Goal: Task Accomplishment & Management: Use online tool/utility

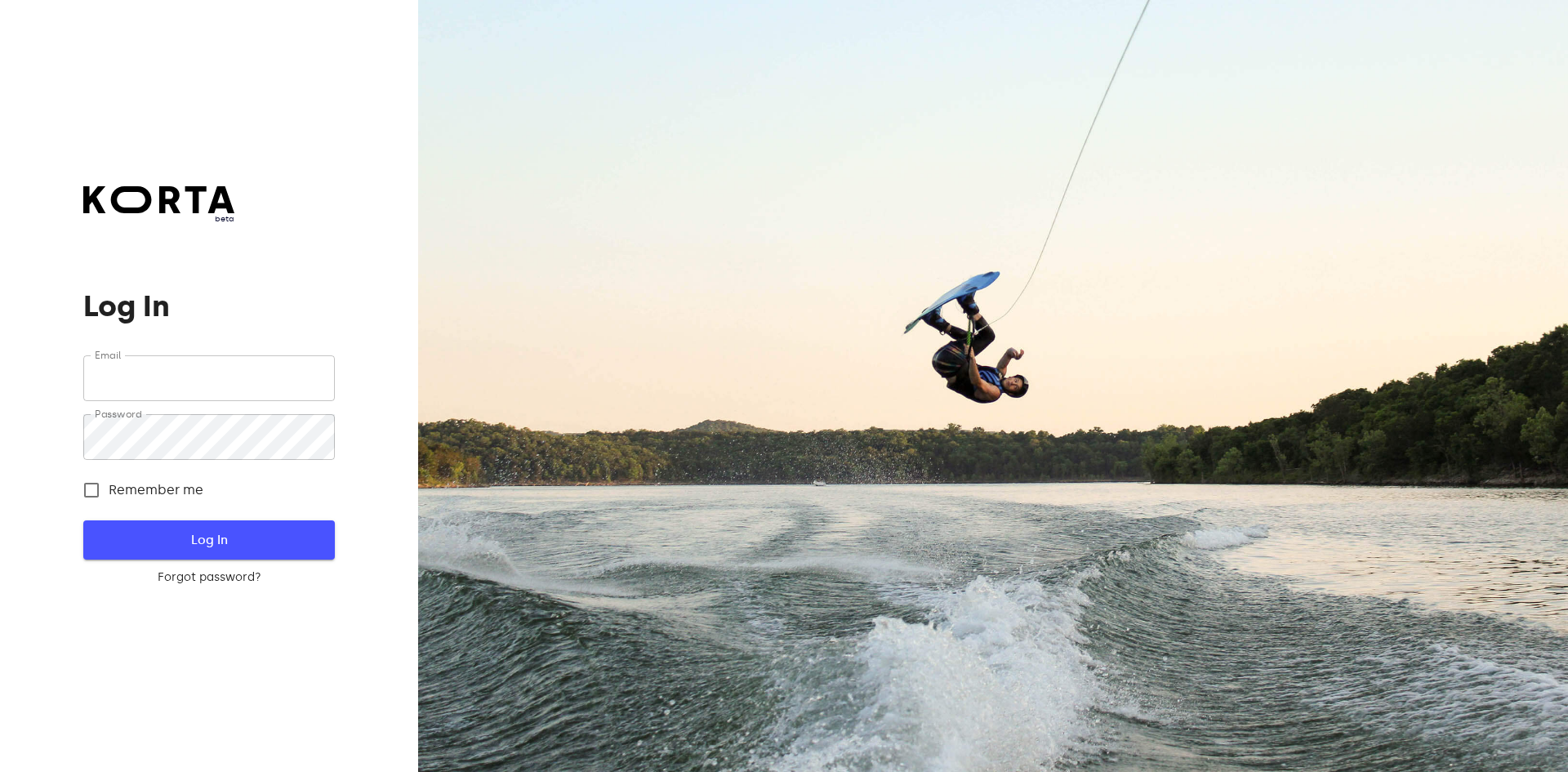
type input "[EMAIL_ADDRESS][DOMAIN_NAME]"
click at [254, 539] on span "Log In" at bounding box center [209, 539] width 199 height 21
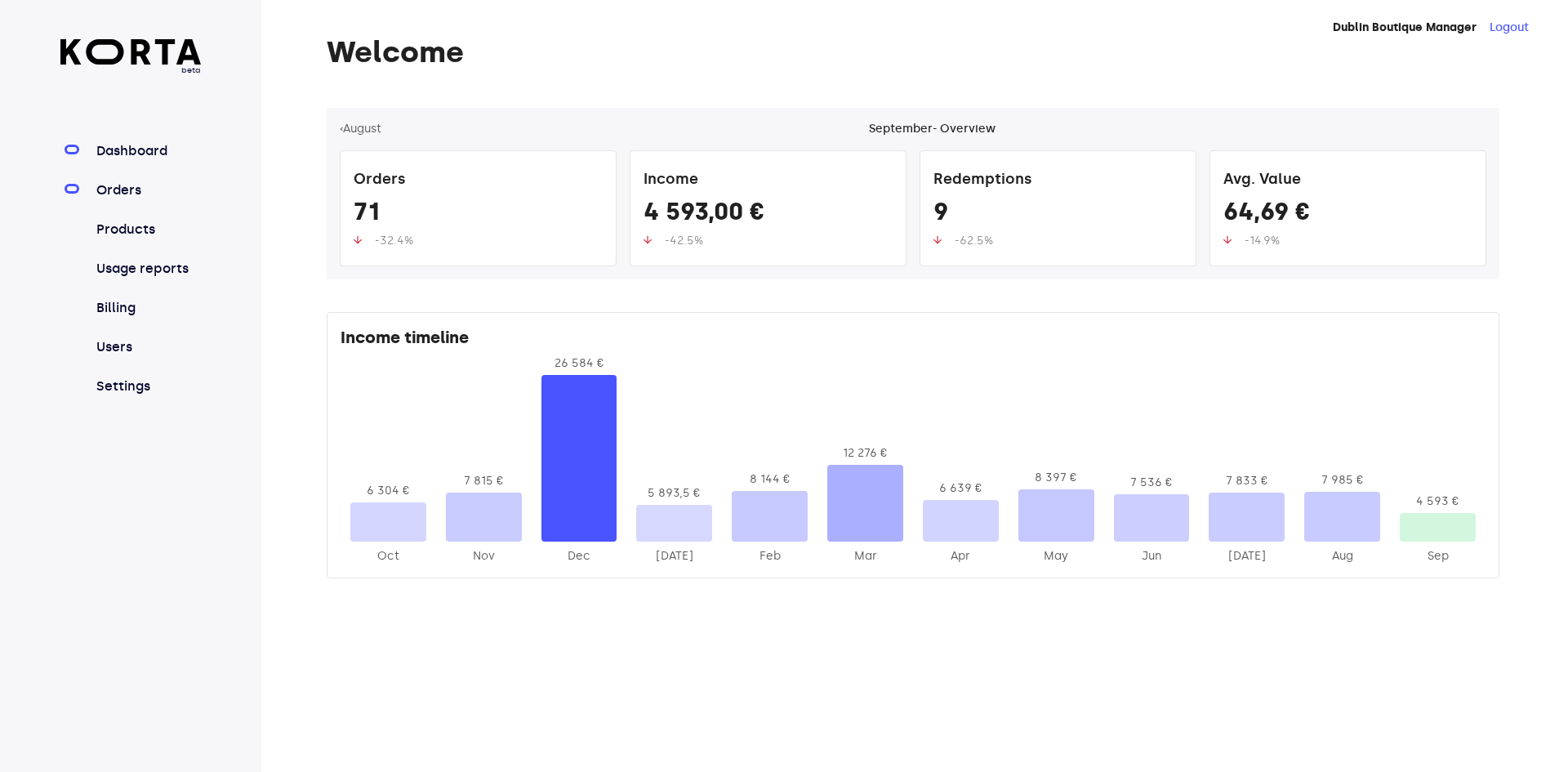
click at [139, 199] on link "Orders" at bounding box center [147, 190] width 109 height 19
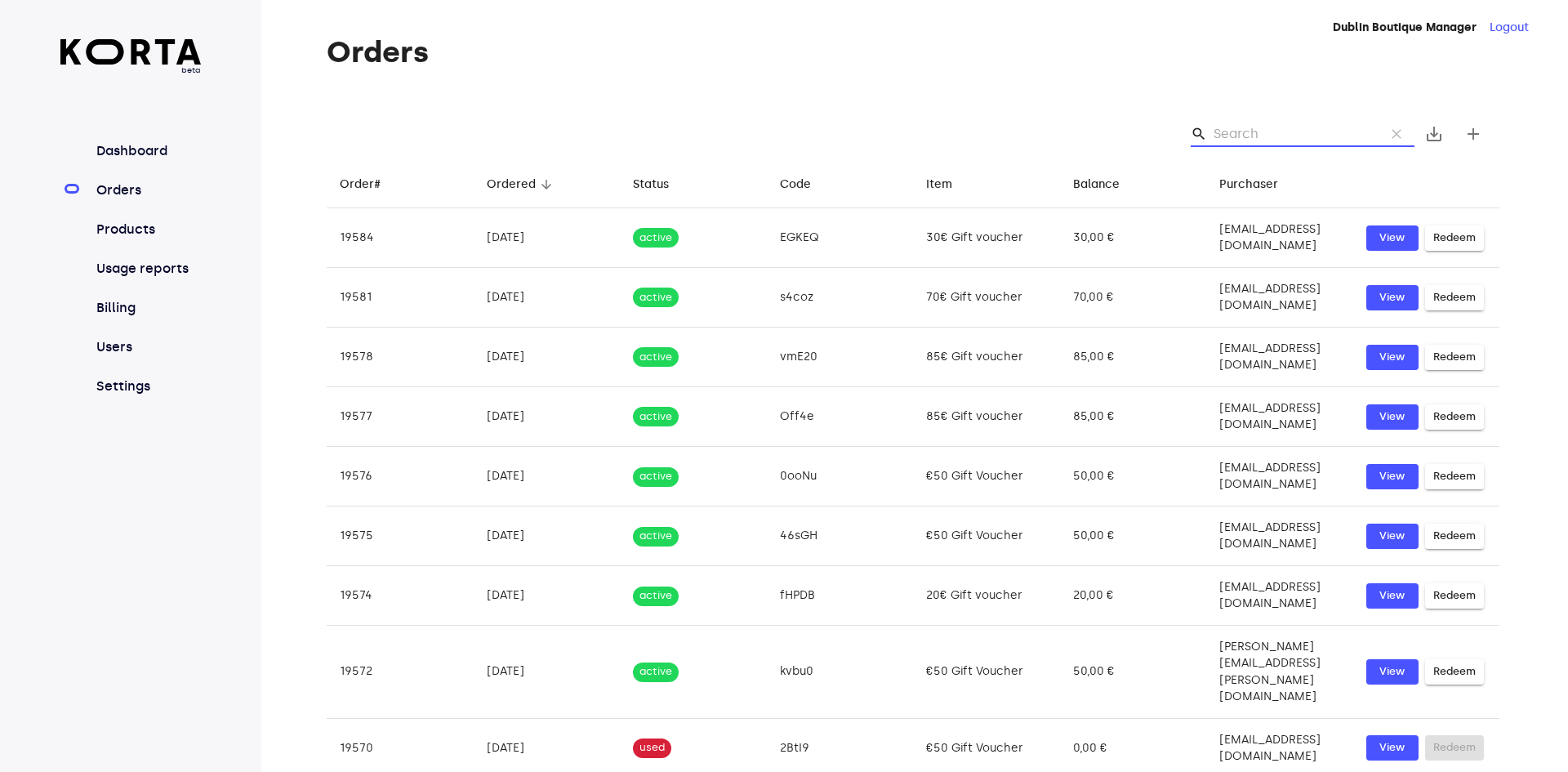
click at [1238, 139] on input "Search" at bounding box center [1293, 133] width 158 height 26
paste input "BLwY"
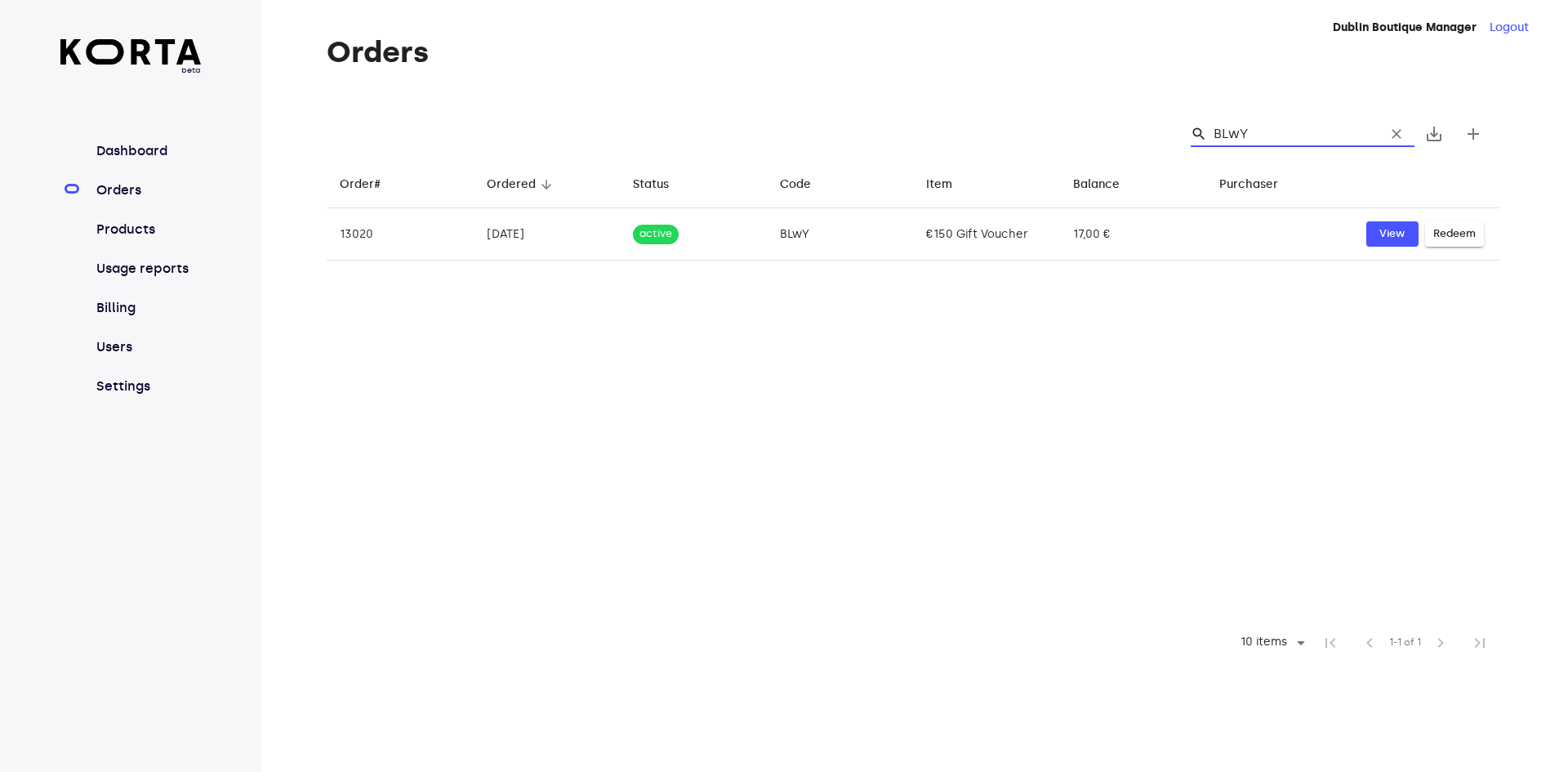
type input "BLwY"
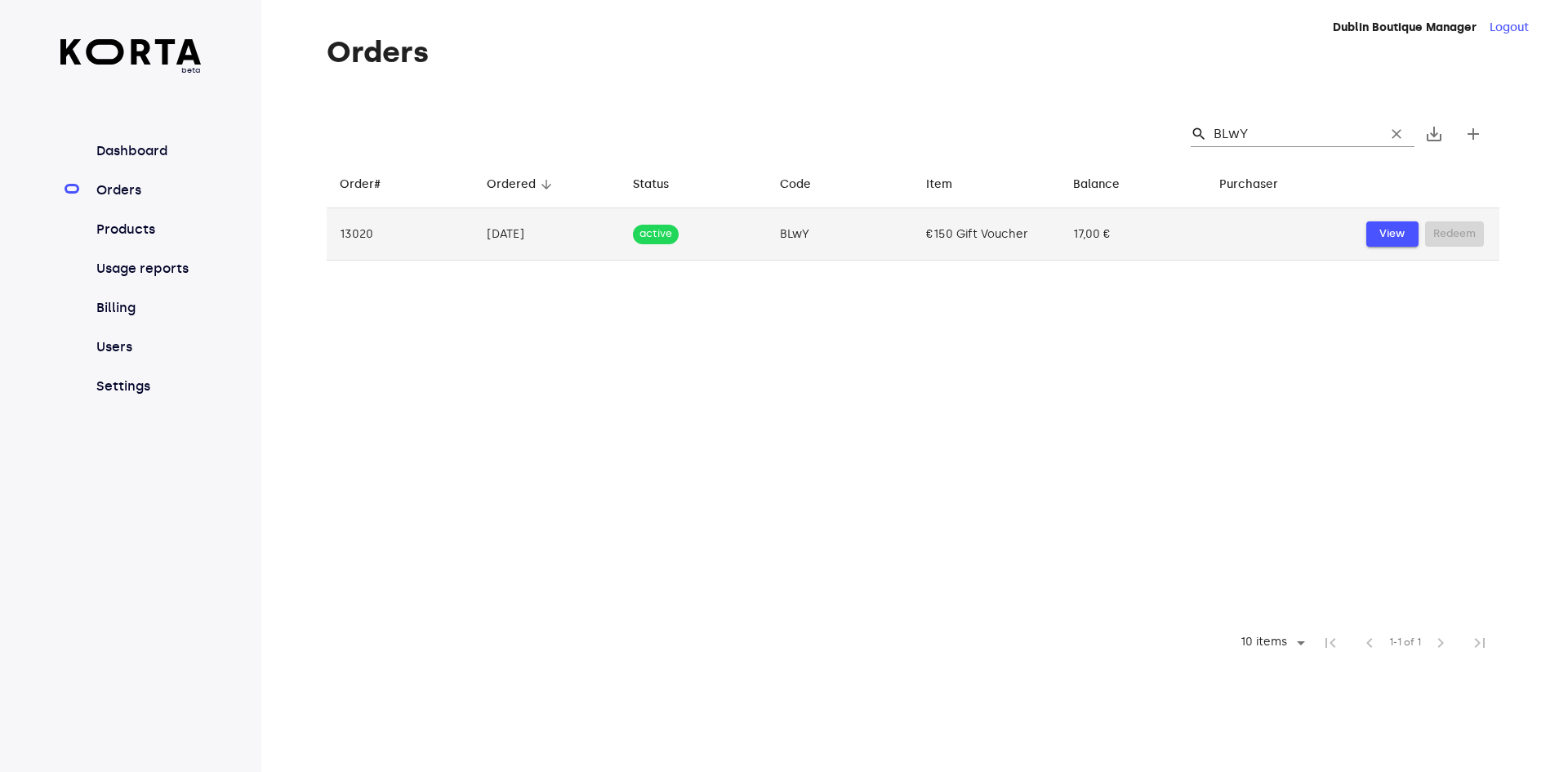
click at [1378, 240] on span "View" at bounding box center [1393, 234] width 36 height 19
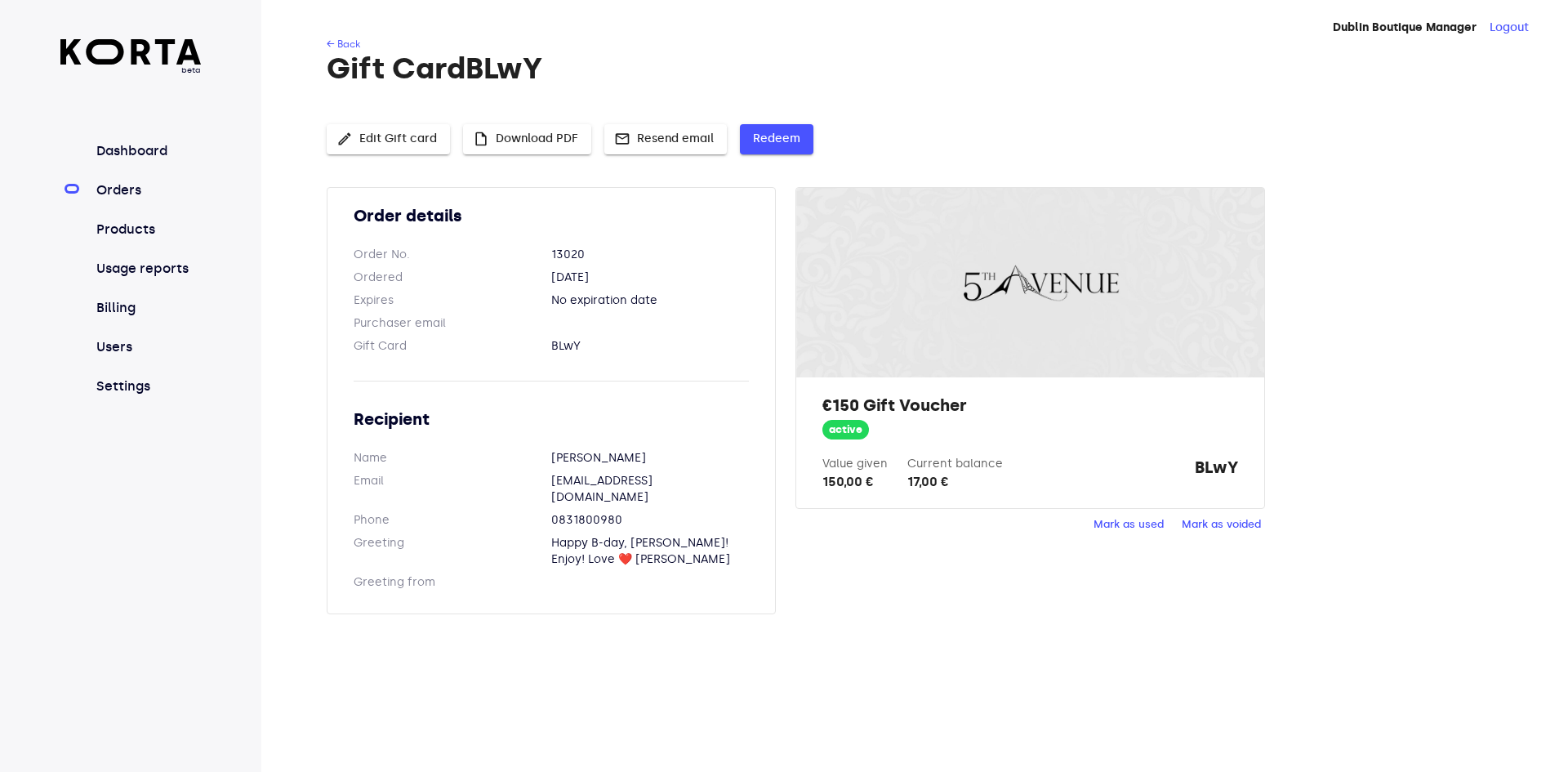
click at [759, 141] on span "Redeem" at bounding box center [777, 139] width 47 height 20
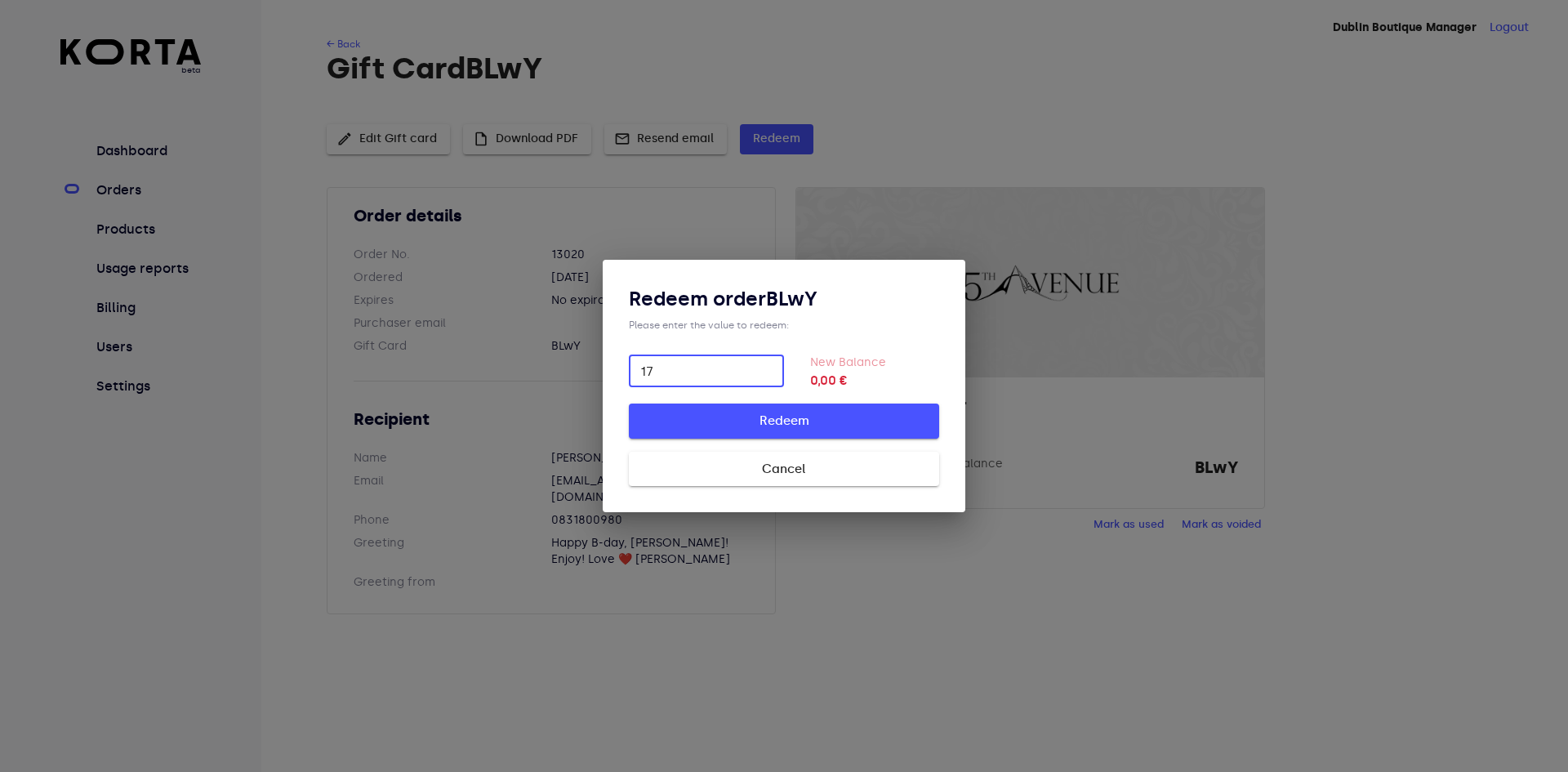
type input "17"
click at [757, 414] on span "Redeem" at bounding box center [784, 421] width 258 height 21
